Goal: Information Seeking & Learning: Learn about a topic

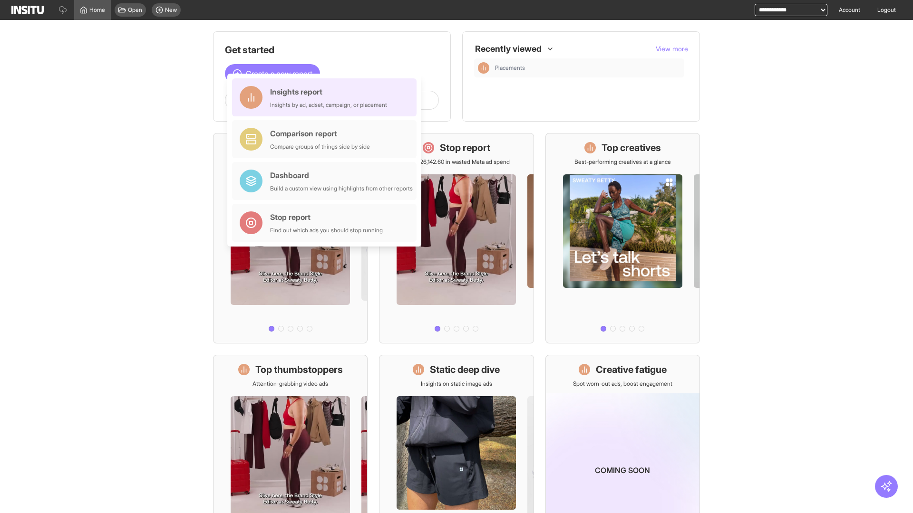
click at [327, 97] on div "Insights report Insights by ad, adset, campaign, or placement" at bounding box center [328, 97] width 117 height 23
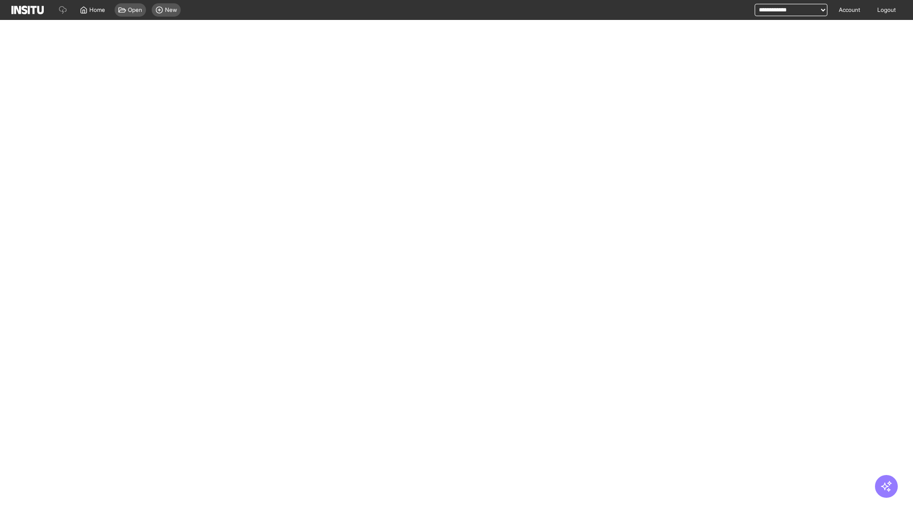
select select "**"
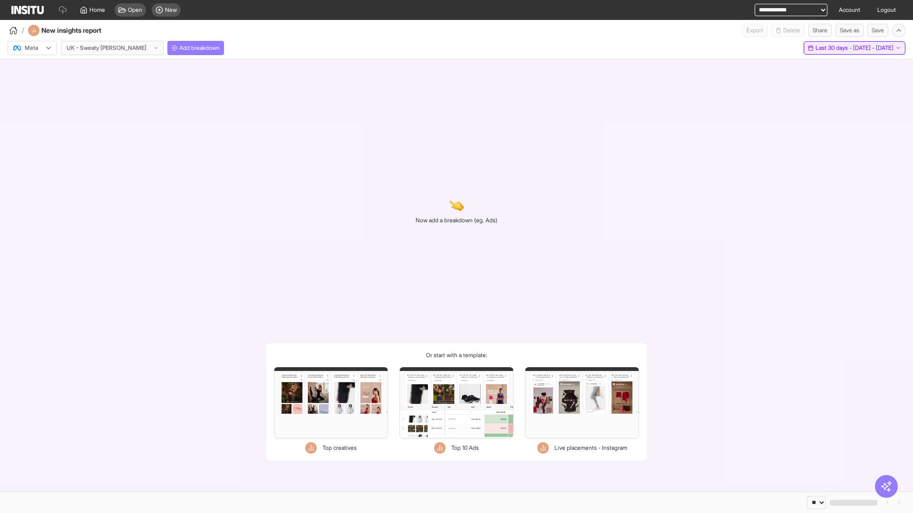
click at [833, 48] on span "Last 30 days - [DATE] - [DATE]" at bounding box center [854, 48] width 78 height 8
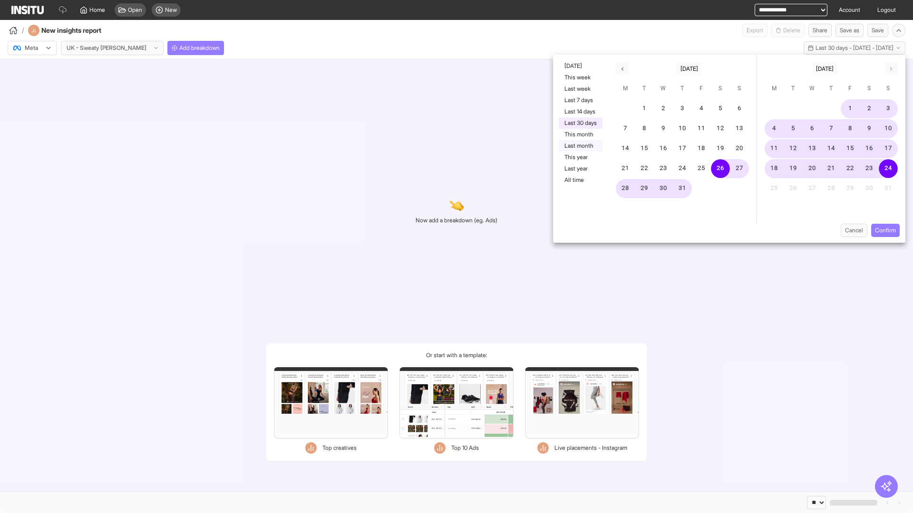
click at [579, 146] on button "Last month" at bounding box center [581, 145] width 44 height 11
